Goal: Transaction & Acquisition: Purchase product/service

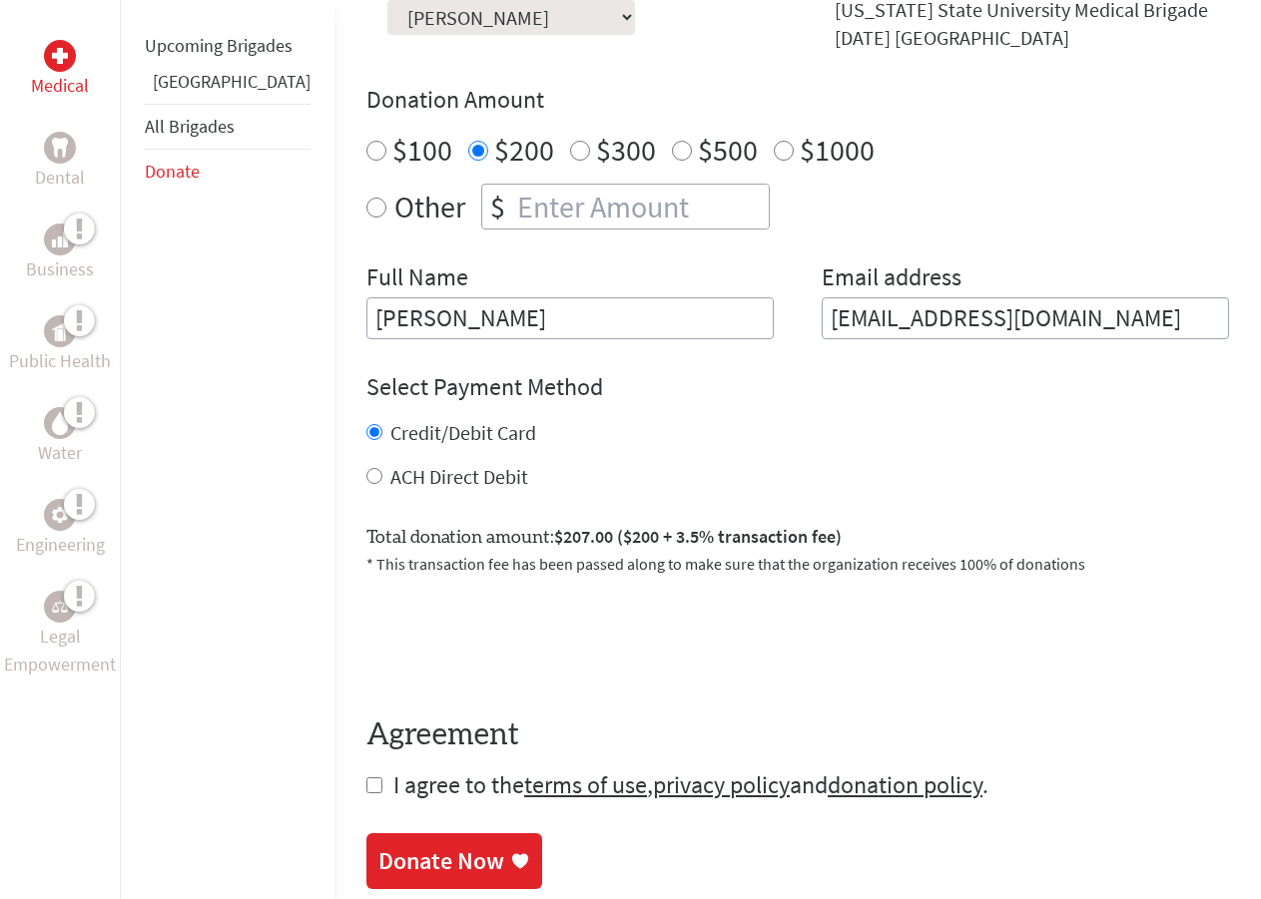
scroll to position [699, 0]
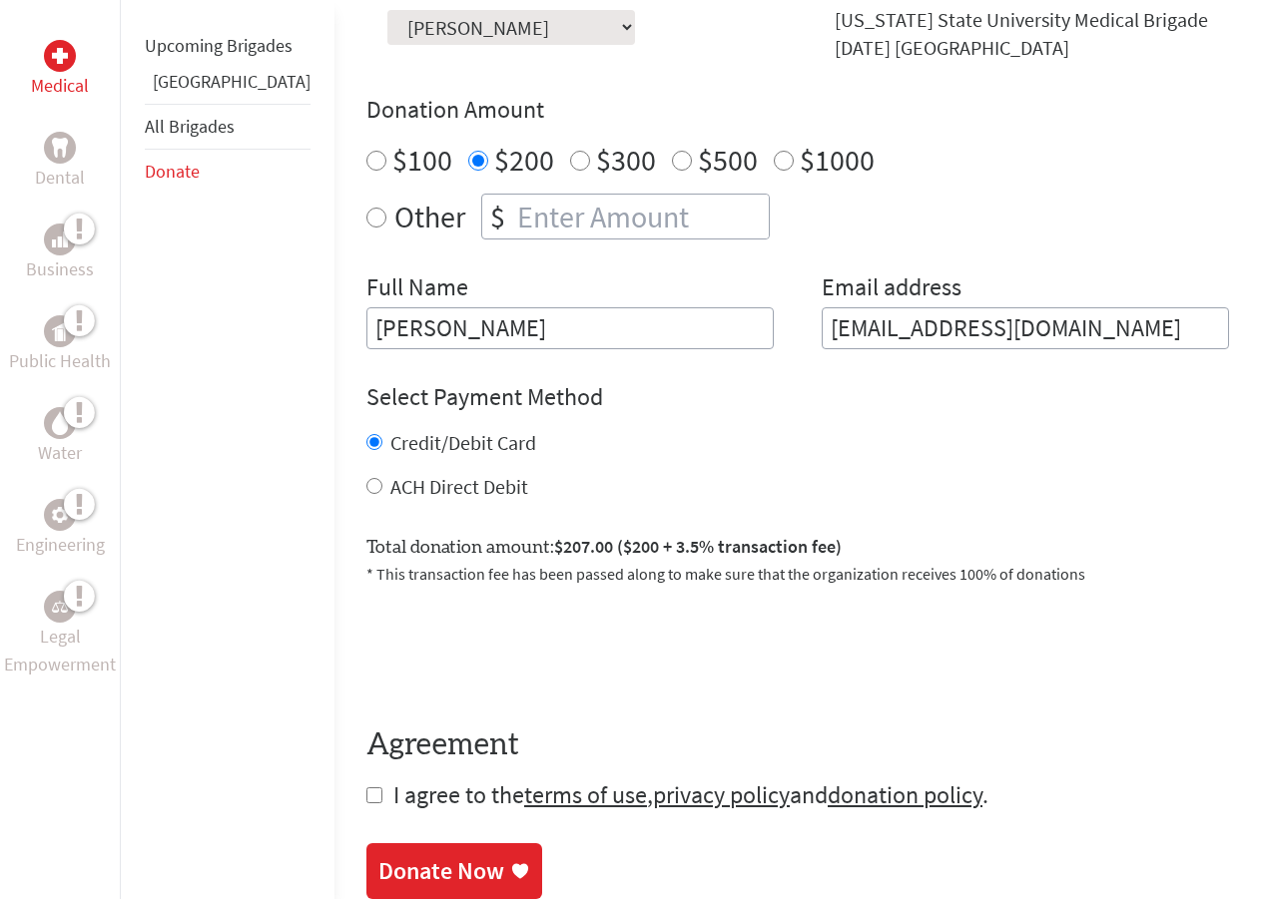
radio input "true"
click at [526, 195] on input "number" at bounding box center [641, 217] width 256 height 44
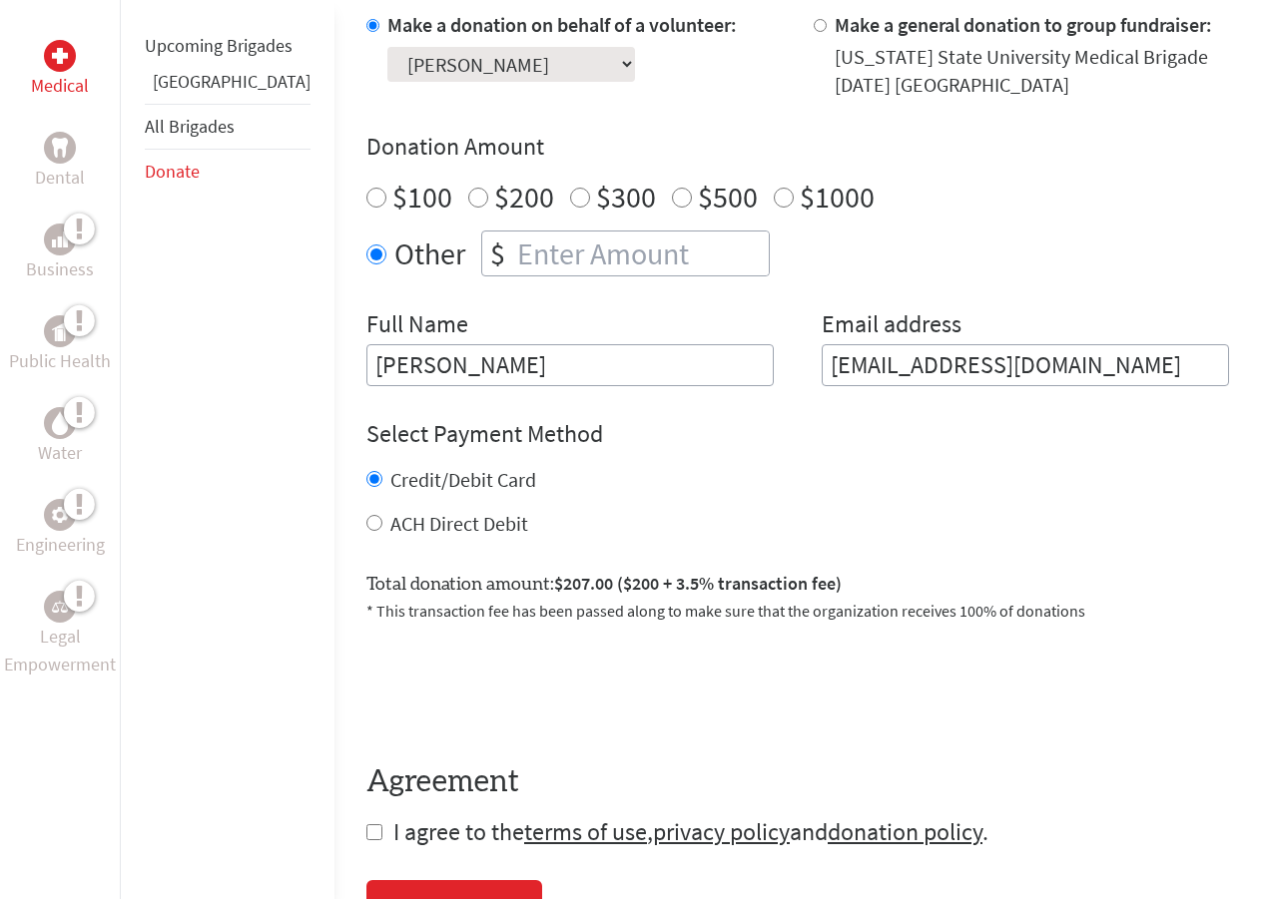
scroll to position [599, 0]
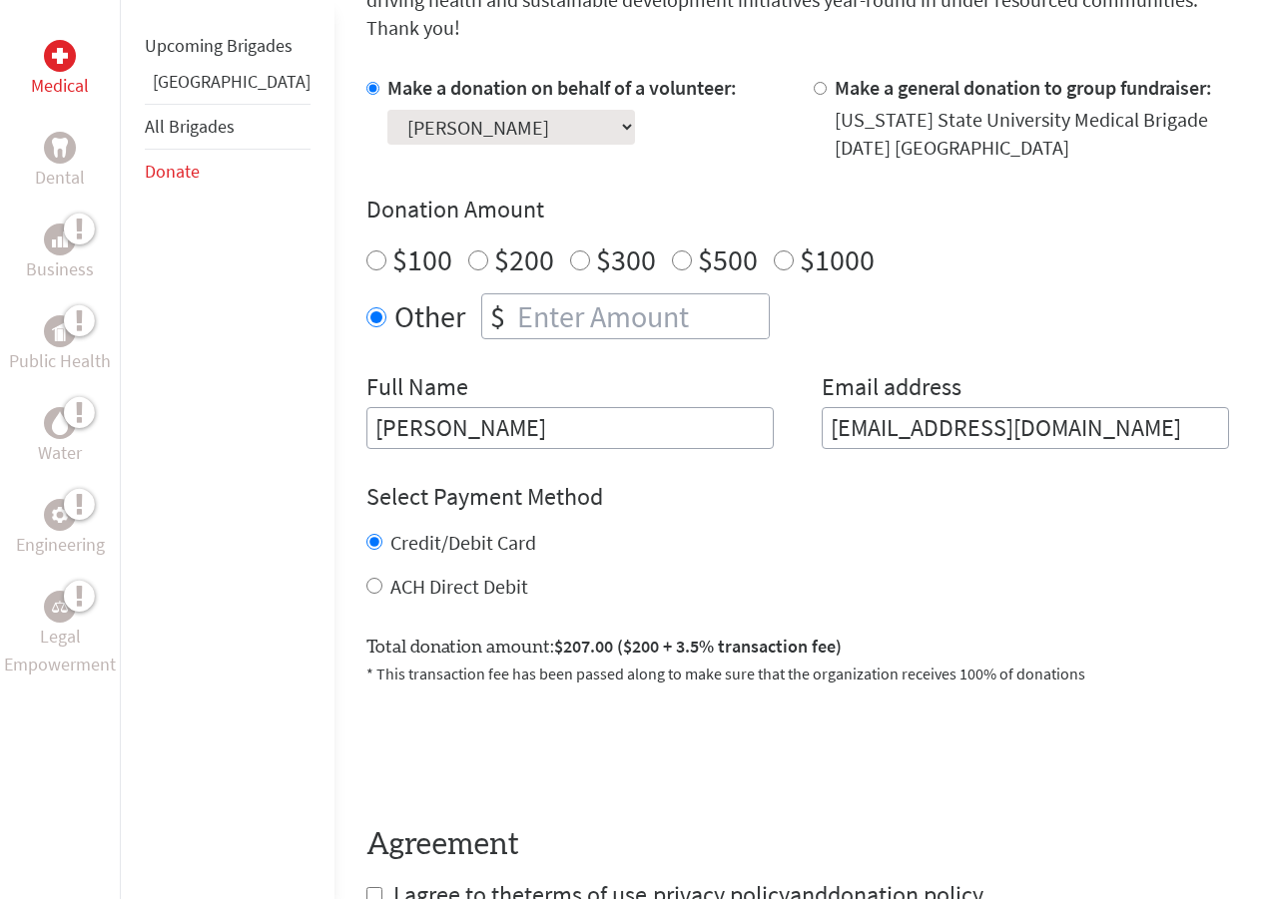
click at [494, 241] on label "$200" at bounding box center [524, 260] width 60 height 38
click at [468, 251] on input "$200" at bounding box center [478, 261] width 20 height 20
radio input "true"
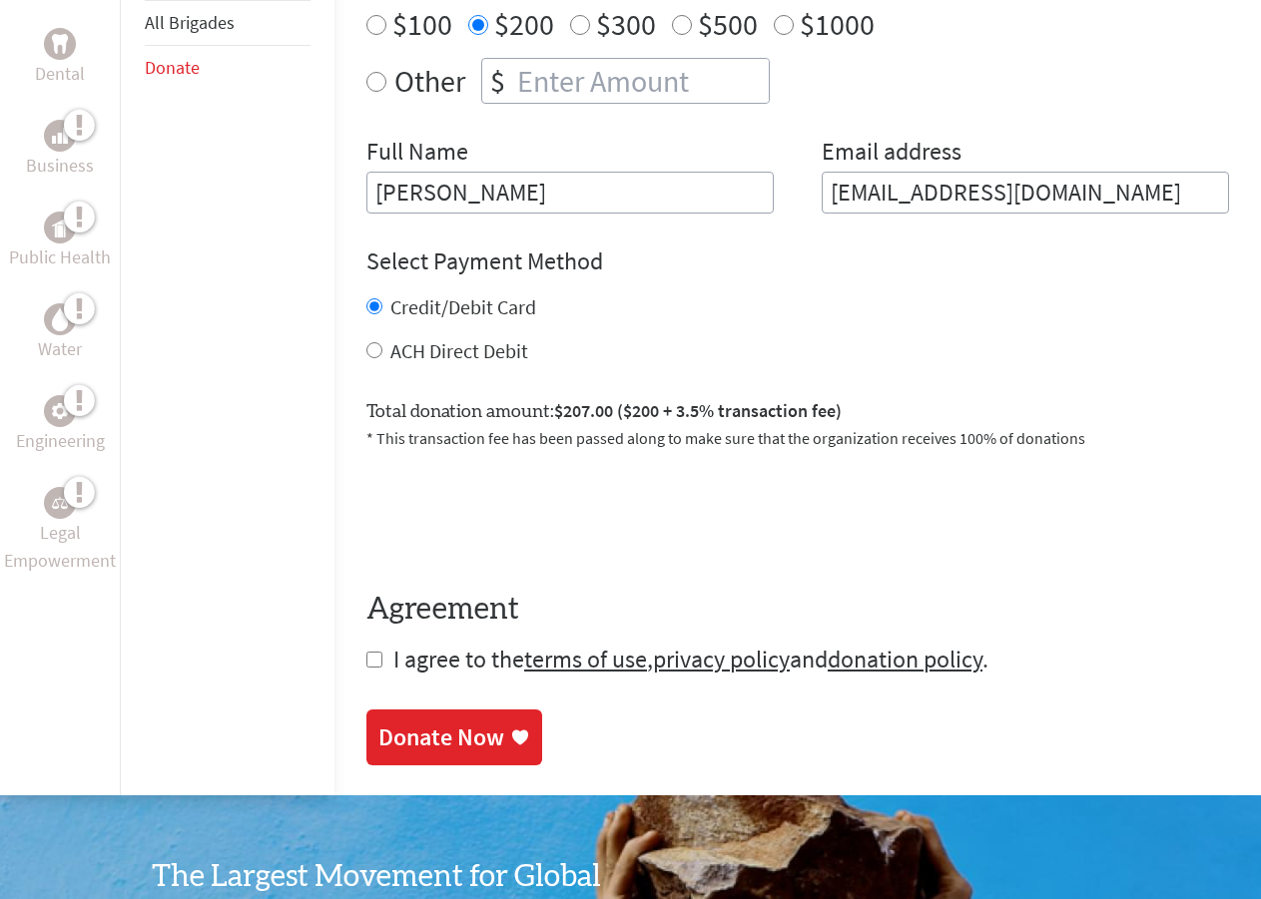
scroll to position [898, 0]
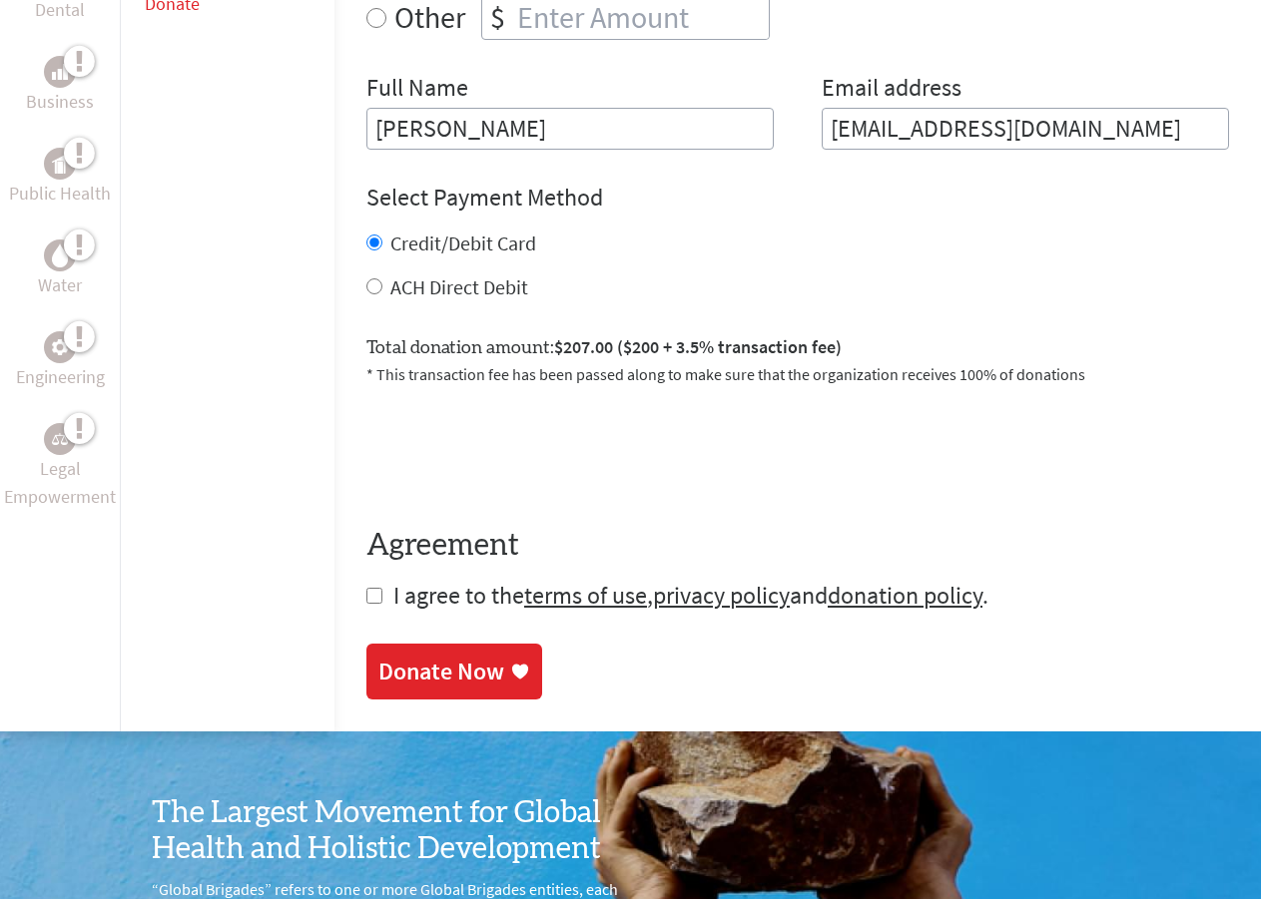
click at [366, 578] on form "Make a donation on behalf of a volunteer: Select a volunteer... [PERSON_NAME] […" at bounding box center [797, 192] width 862 height 837
click at [366, 588] on input "checkbox" at bounding box center [374, 596] width 16 height 16
checkbox input "true"
click at [429, 658] on div "Donate Now" at bounding box center [441, 674] width 126 height 32
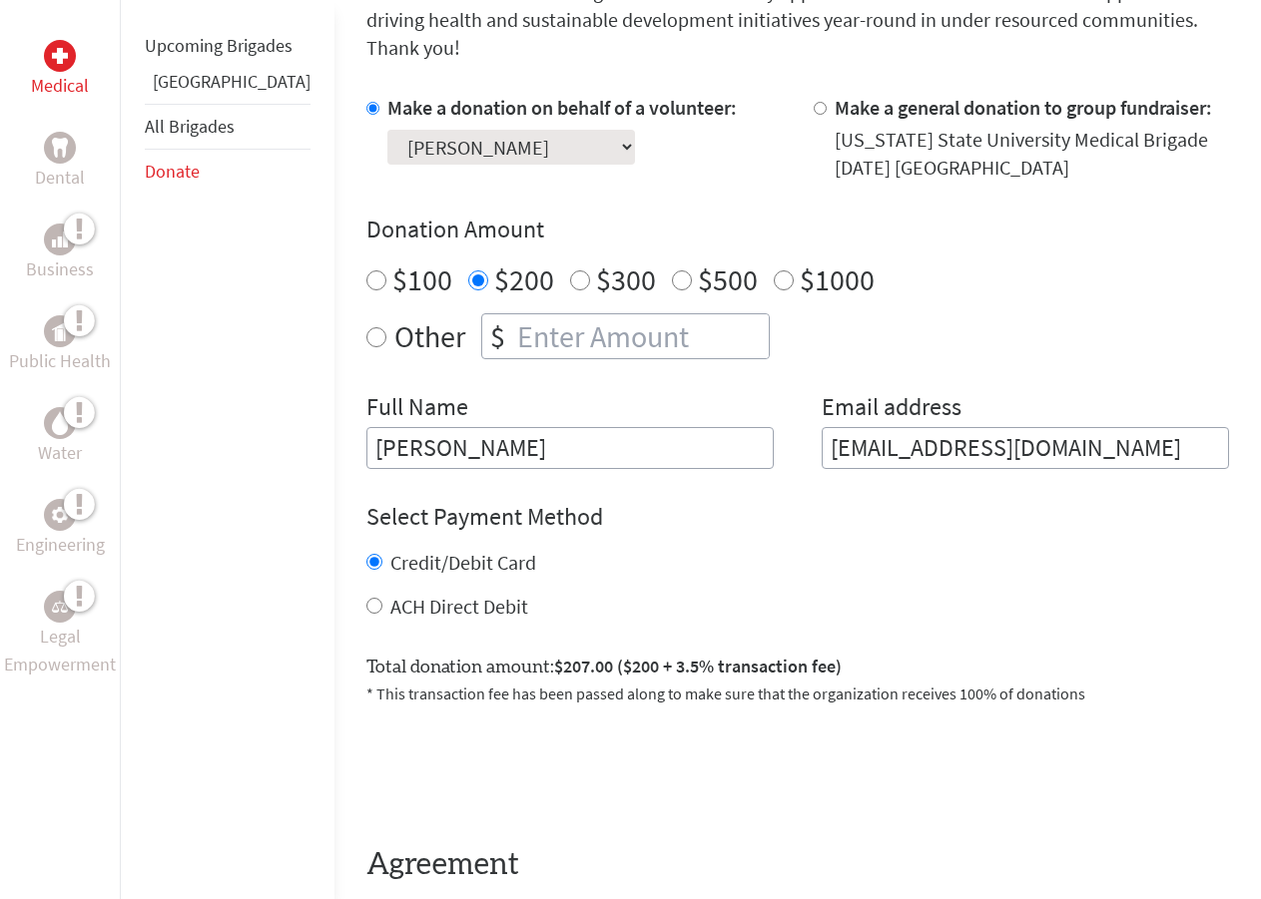
scroll to position [893, 0]
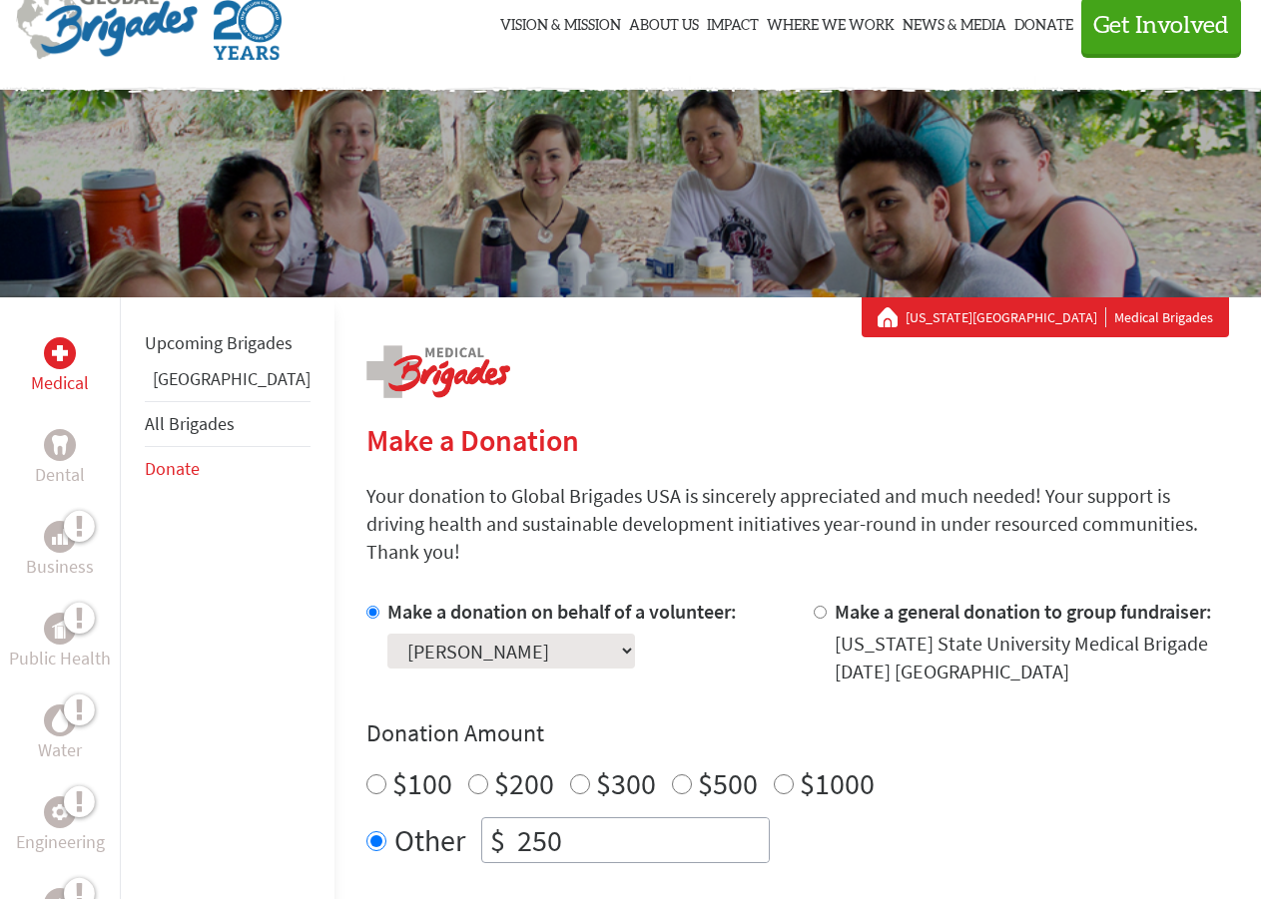
scroll to position [399, 0]
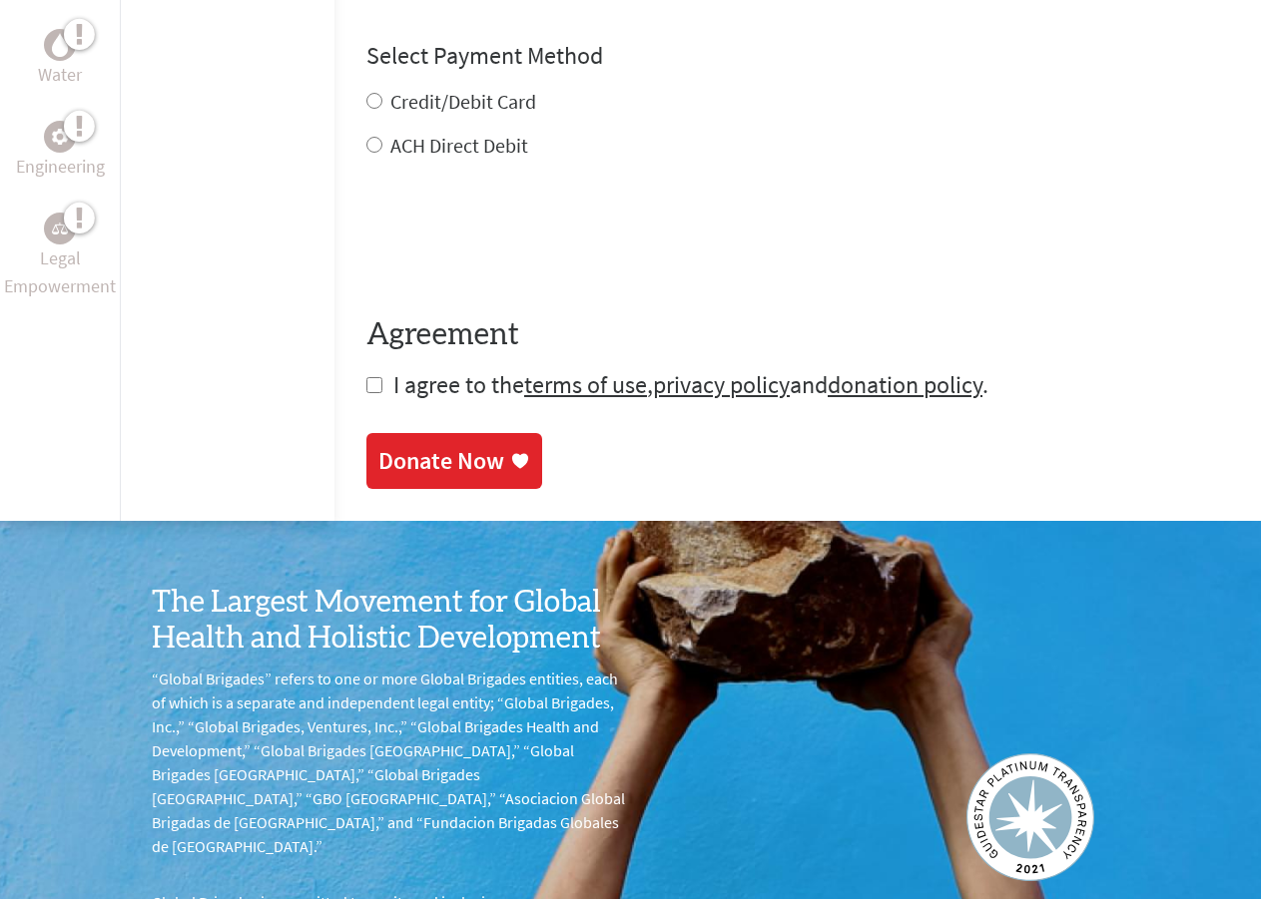
drag, startPoint x: 691, startPoint y: 522, endPoint x: 643, endPoint y: 647, distance: 133.7
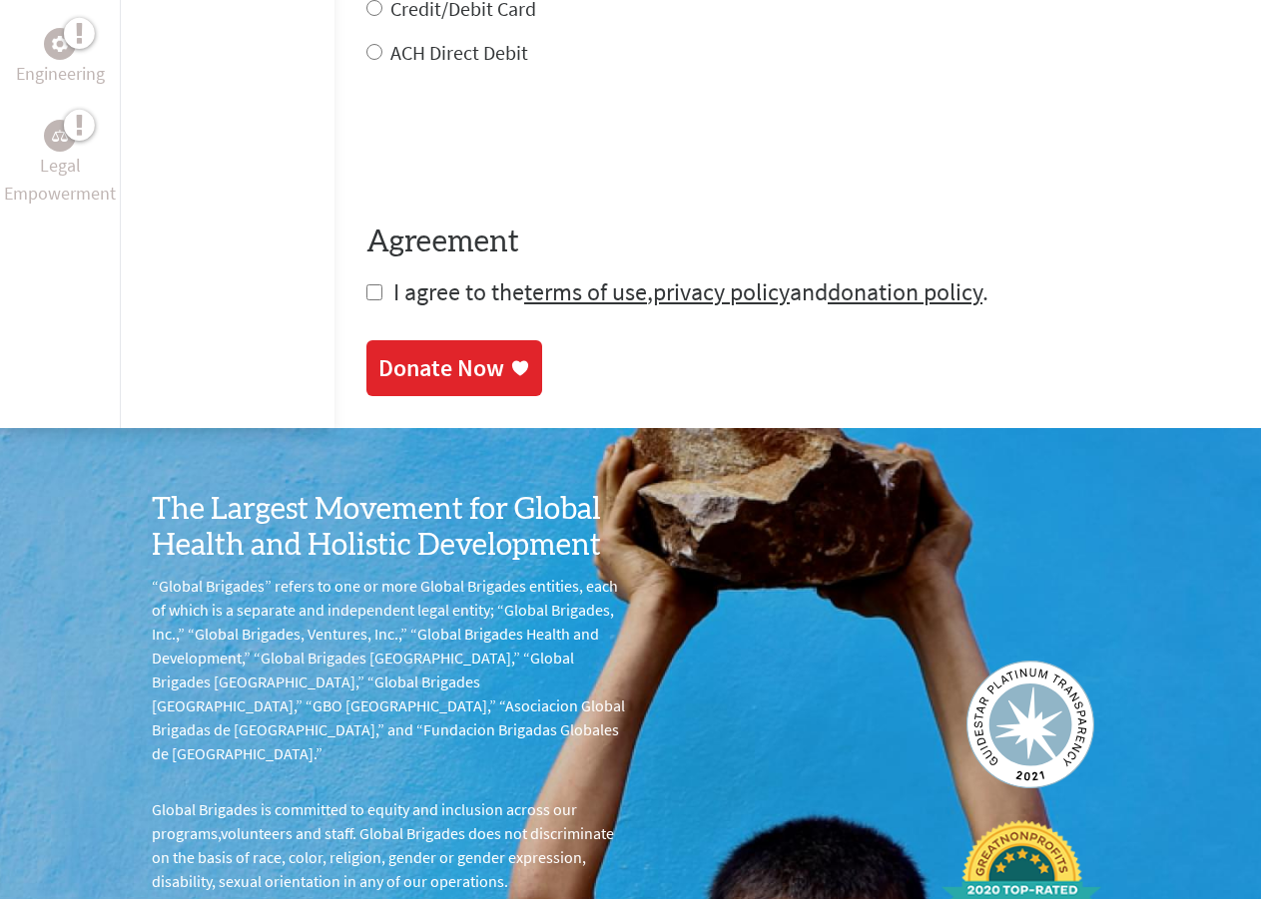
scroll to position [0, 0]
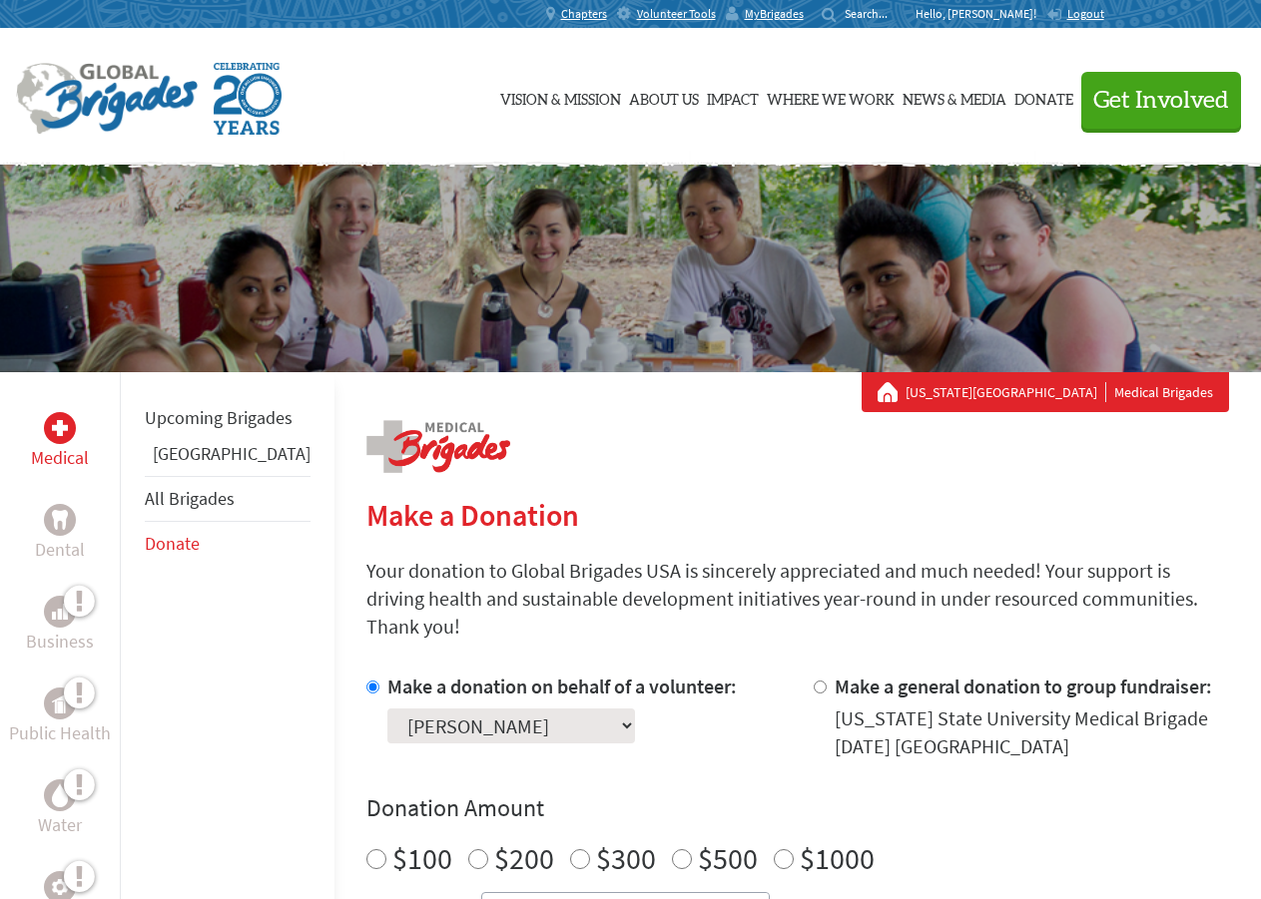
drag, startPoint x: 681, startPoint y: 434, endPoint x: 693, endPoint y: 237, distance: 198.0
